Goal: Find contact information: Find contact information

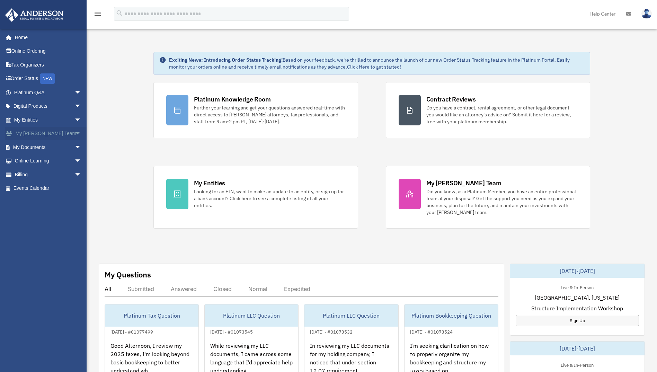
click at [33, 133] on link "My [PERSON_NAME] Team arrow_drop_down" at bounding box center [48, 134] width 87 height 14
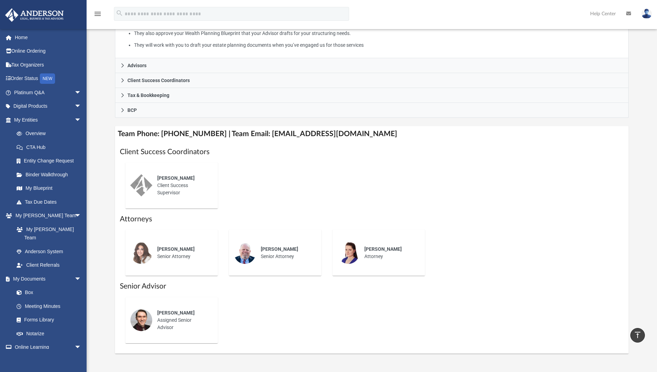
scroll to position [173, 0]
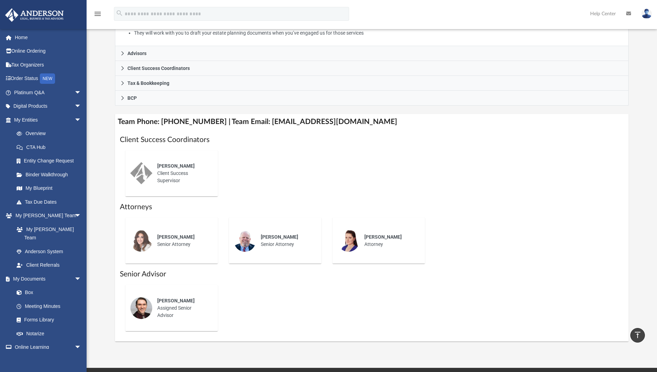
click at [177, 299] on span "Josh Terry" at bounding box center [175, 301] width 37 height 6
click at [157, 305] on div "Josh Terry Assigned Senior Advisor" at bounding box center [182, 308] width 61 height 32
click at [322, 178] on div "Ebony Payton Client Success Supervisor" at bounding box center [372, 173] width 504 height 57
click at [172, 175] on div "Ebony Payton Client Success Supervisor" at bounding box center [182, 174] width 61 height 32
click at [172, 166] on span "Ebony Payton" at bounding box center [175, 166] width 37 height 6
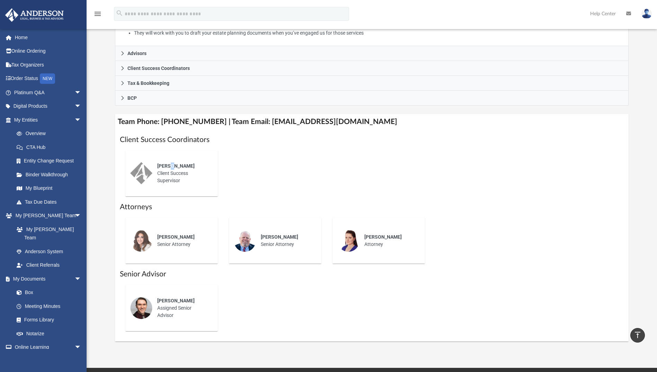
click at [172, 166] on span "Ebony Payton" at bounding box center [175, 166] width 37 height 6
drag, startPoint x: 172, startPoint y: 166, endPoint x: 236, endPoint y: 164, distance: 64.1
click at [236, 164] on div "Ebony Payton Client Success Supervisor" at bounding box center [372, 173] width 504 height 57
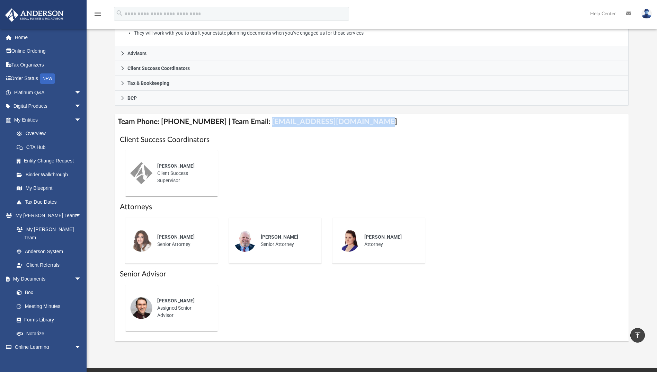
drag, startPoint x: 371, startPoint y: 123, endPoint x: 258, endPoint y: 126, distance: 112.7
click at [258, 126] on h4 "Team Phone: (725) 208-3133 | Team Email: myteam@andersonadvisors.com" at bounding box center [371, 122] width 513 height 16
copy h4 "myteam@andersonadvisors.com"
click at [176, 170] on div "Ebony Payton Client Success Supervisor" at bounding box center [182, 174] width 61 height 32
